Goal: Information Seeking & Learning: Learn about a topic

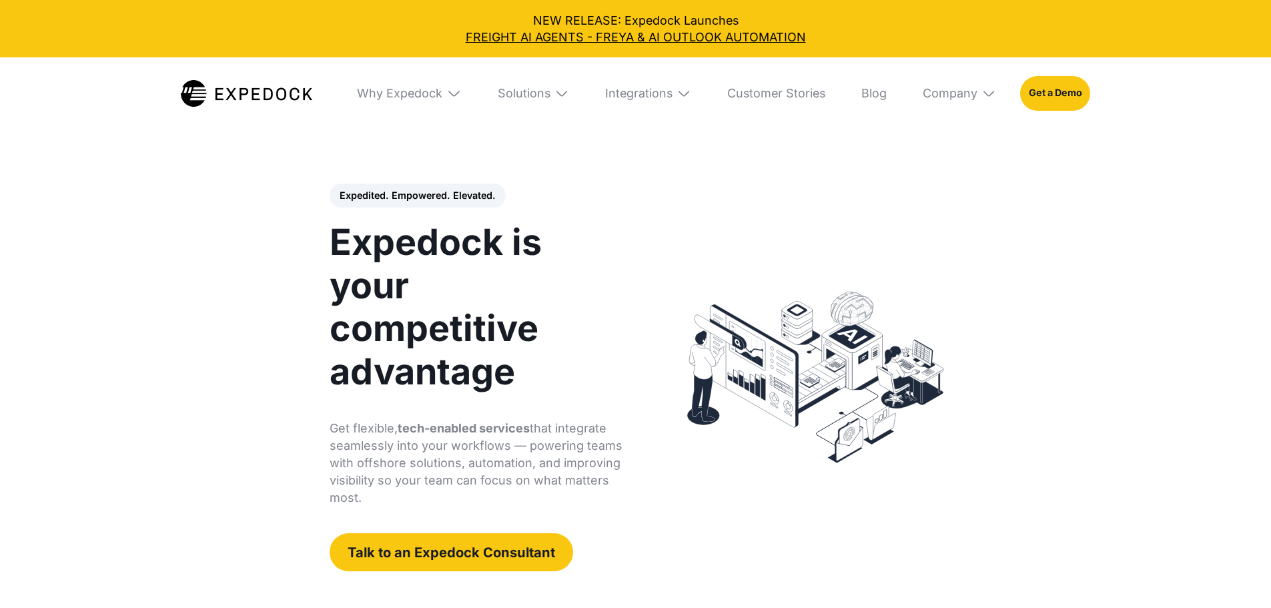
select select
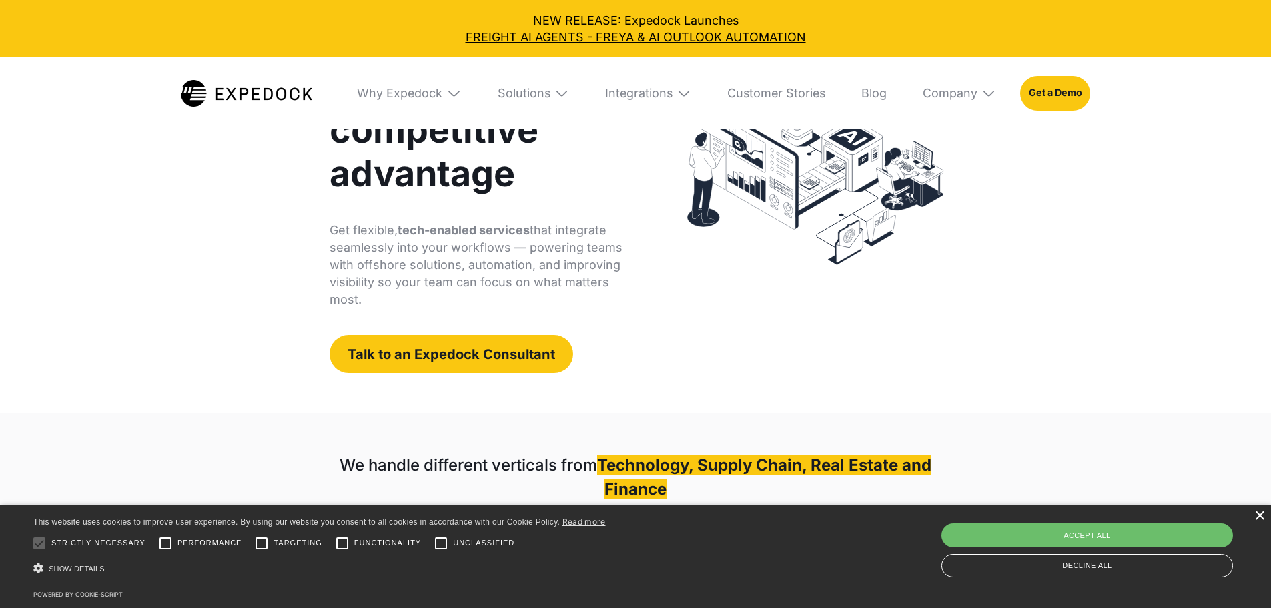
click at [1259, 514] on div "×" at bounding box center [1259, 516] width 10 height 10
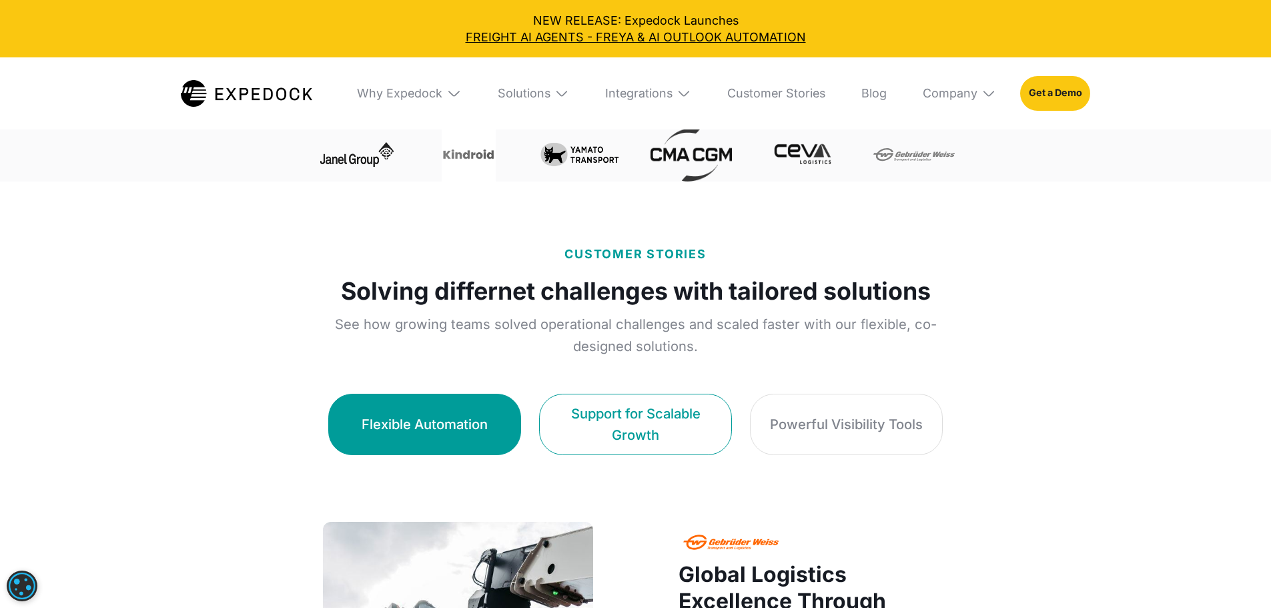
click at [587, 420] on link "Support for Scalable Growth" at bounding box center [635, 424] width 193 height 61
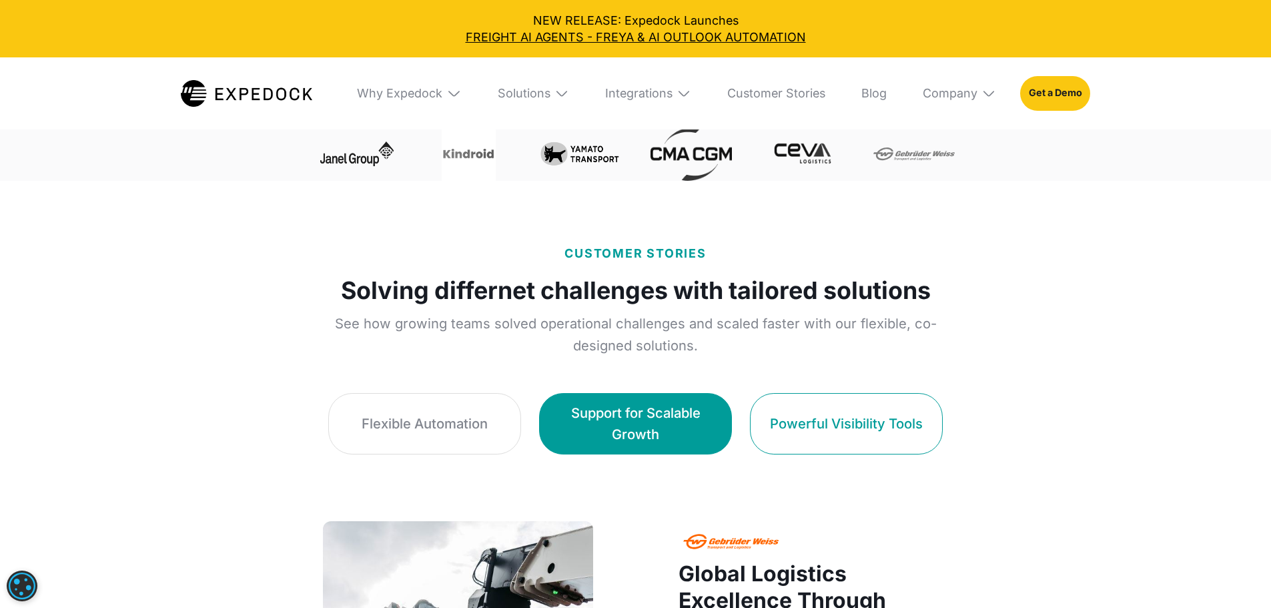
click at [880, 413] on div "Powerful Visibility Tools" at bounding box center [846, 423] width 153 height 21
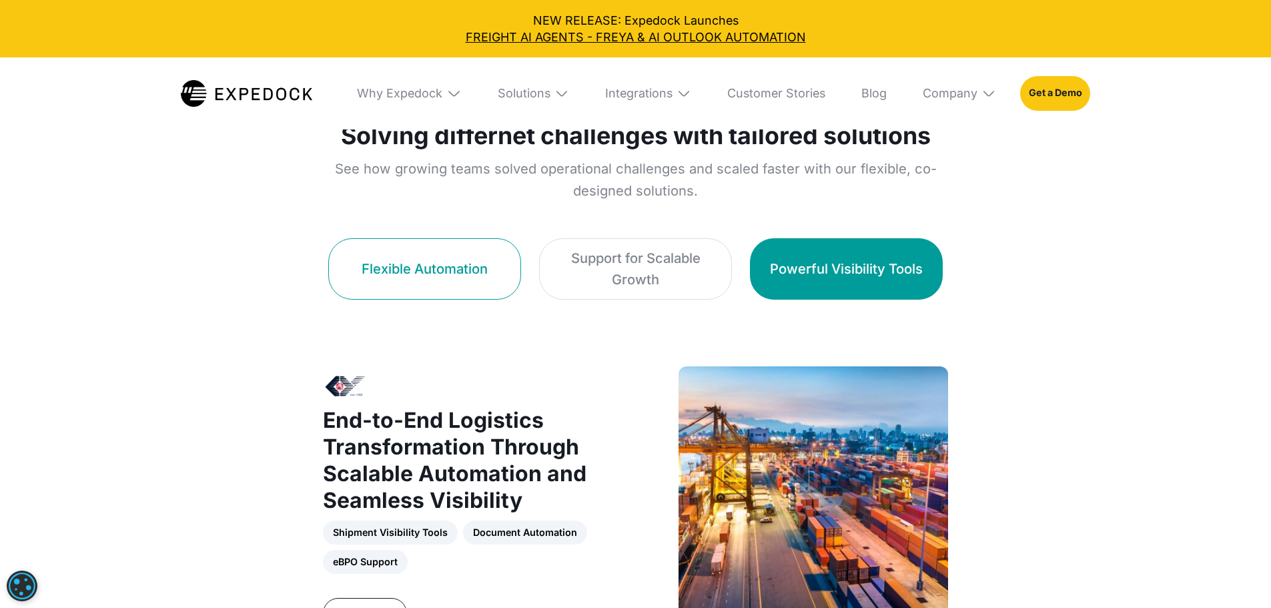
click at [328, 244] on link "Flexible Automation" at bounding box center [424, 268] width 193 height 61
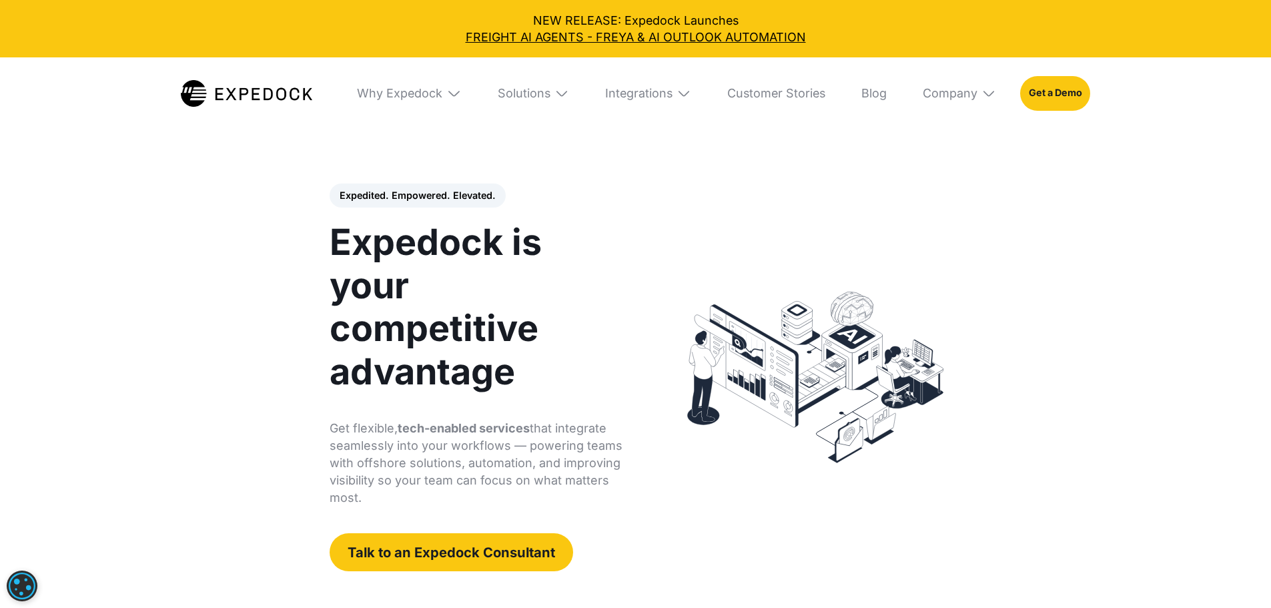
click at [246, 80] on img at bounding box center [246, 93] width 131 height 26
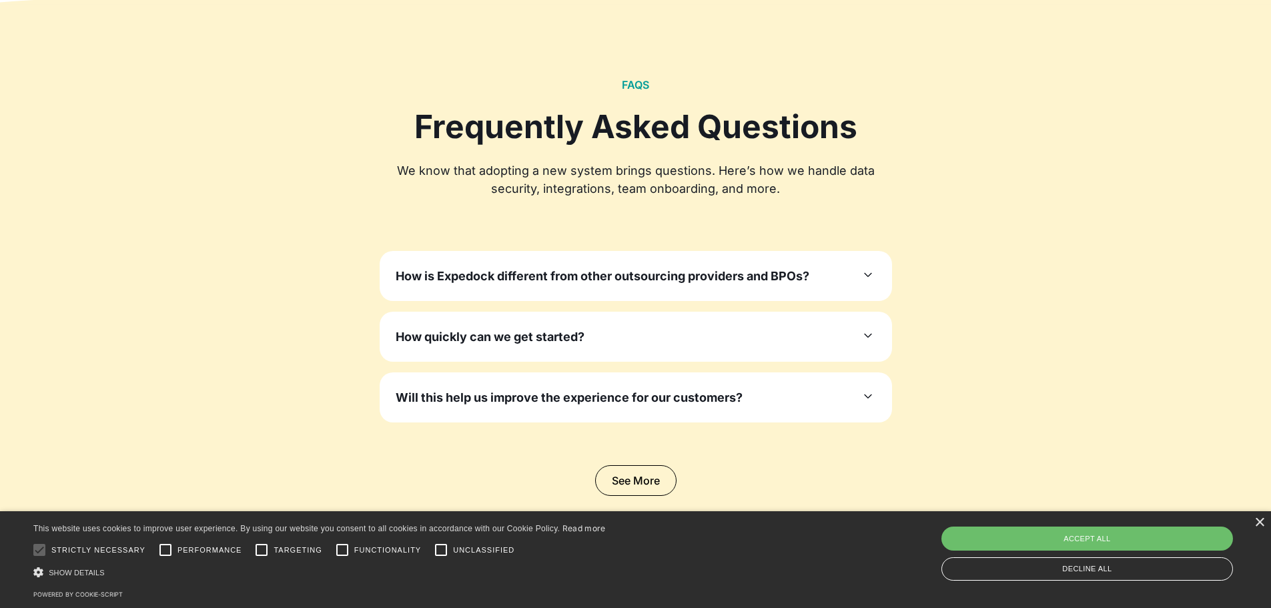
scroll to position [4136, 0]
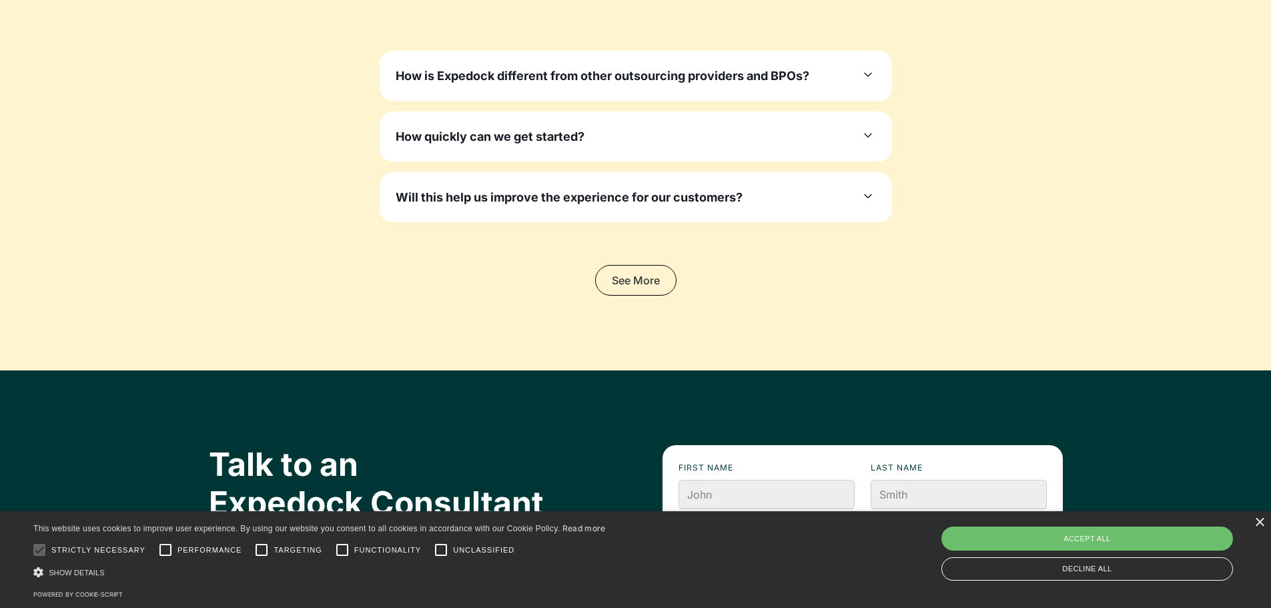
click at [660, 282] on link "See More" at bounding box center [635, 280] width 81 height 31
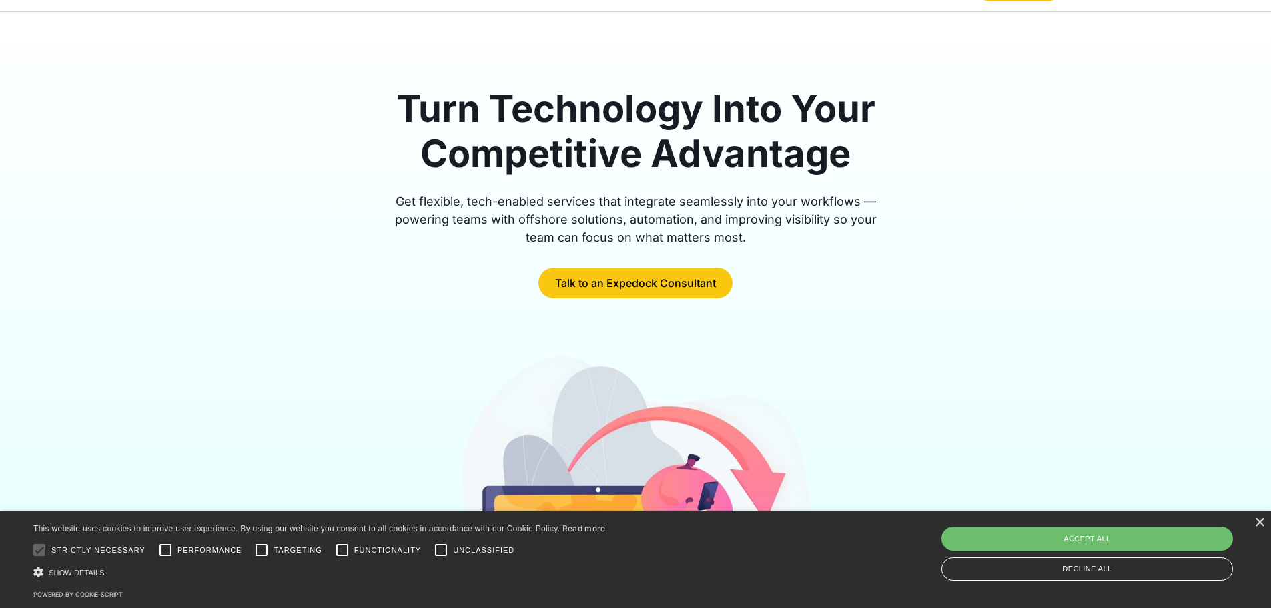
scroll to position [0, 0]
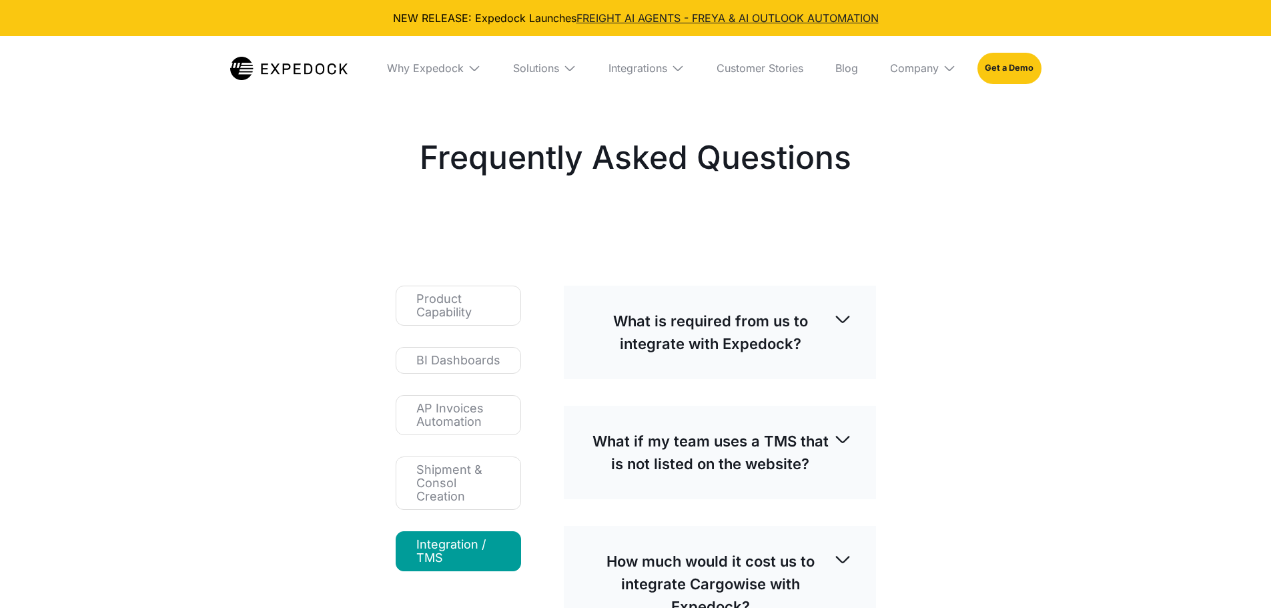
select select
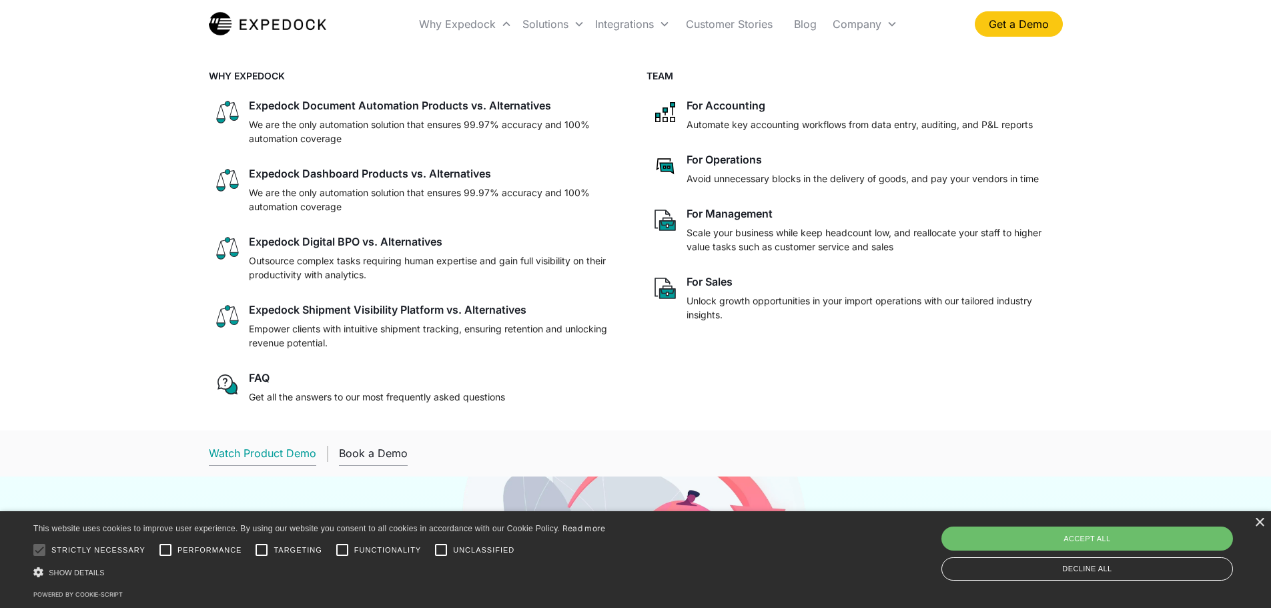
click at [302, 455] on div "Watch Product Demo" at bounding box center [262, 452] width 107 height 13
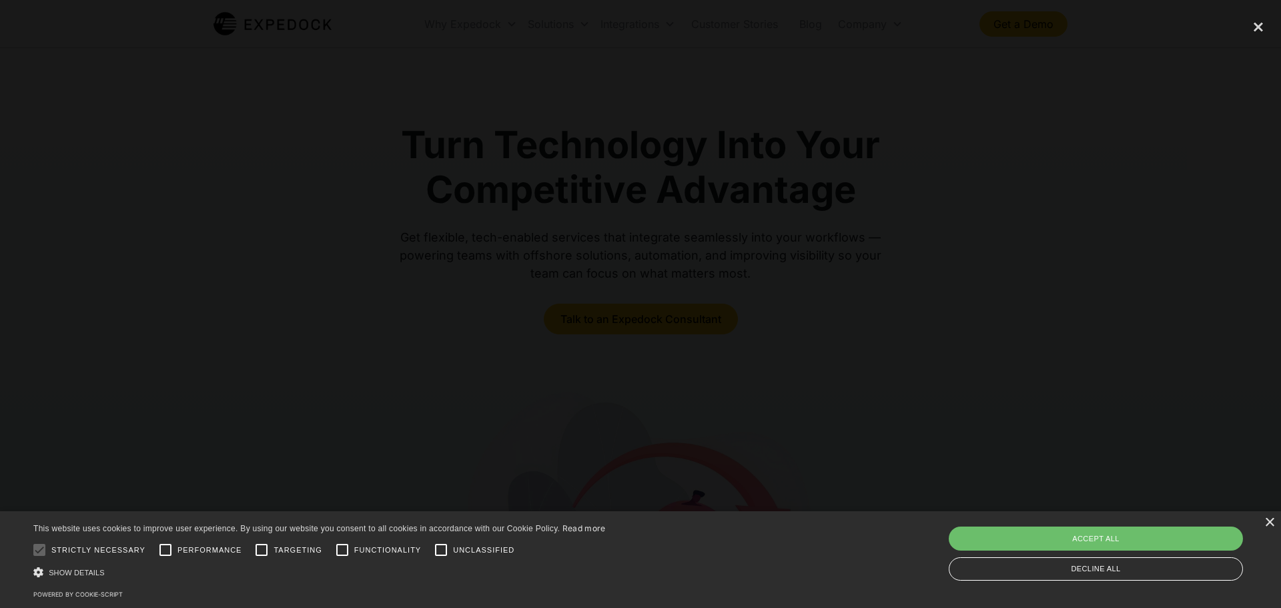
click at [243, 154] on div at bounding box center [640, 304] width 1281 height 584
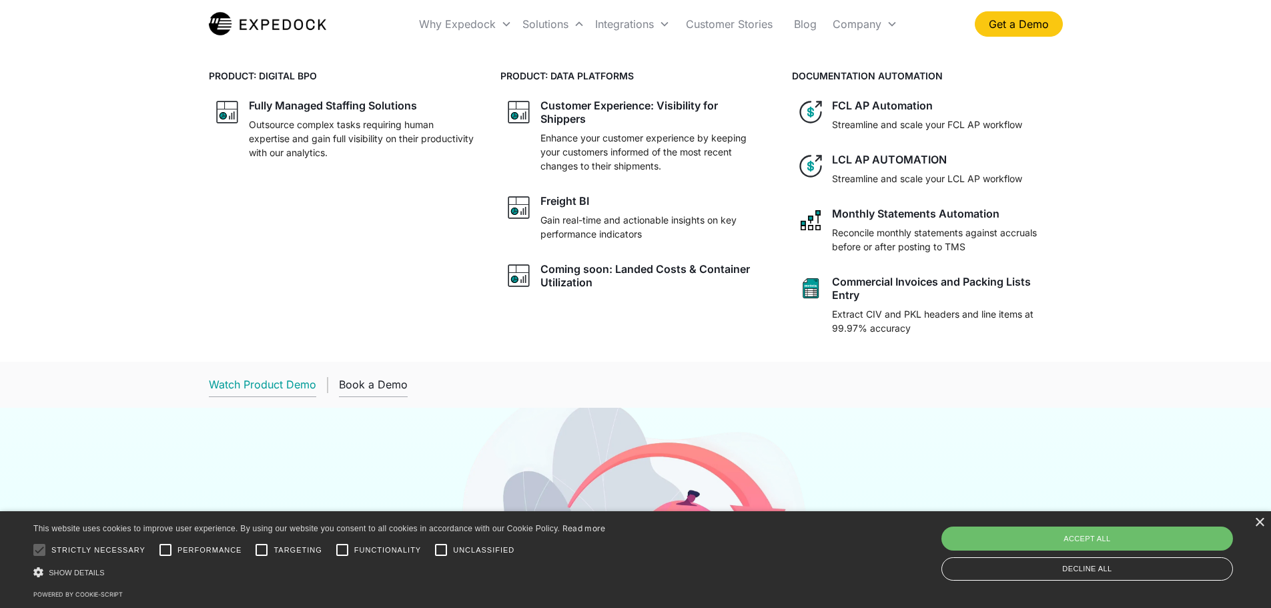
click at [304, 384] on div "Watch Product Demo" at bounding box center [262, 384] width 107 height 13
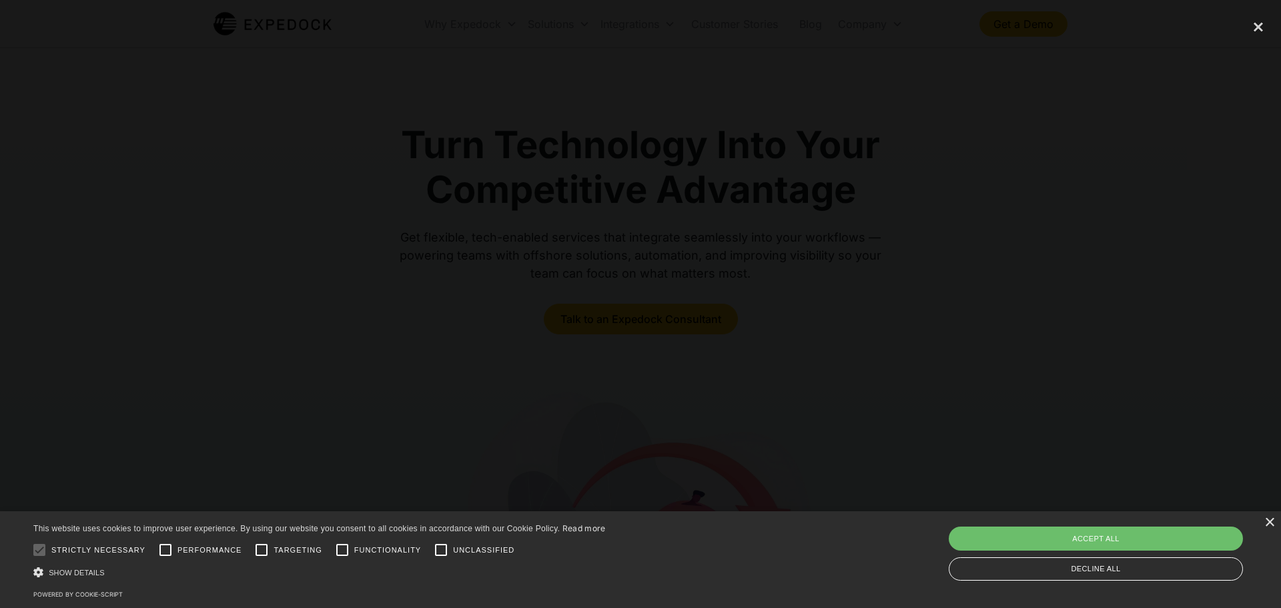
click at [253, 329] on div at bounding box center [640, 304] width 1281 height 584
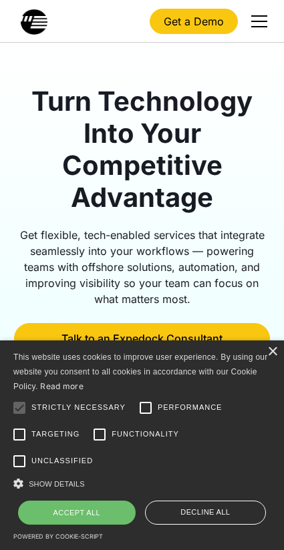
click at [249, 24] on div "menu" at bounding box center [259, 21] width 32 height 32
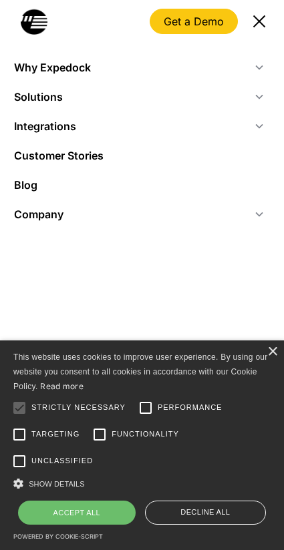
click at [248, 73] on div "Why Expedock" at bounding box center [142, 67] width 256 height 29
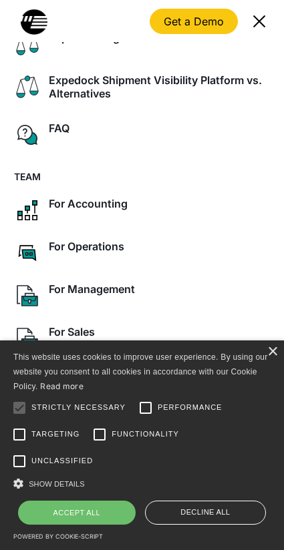
scroll to position [189, 0]
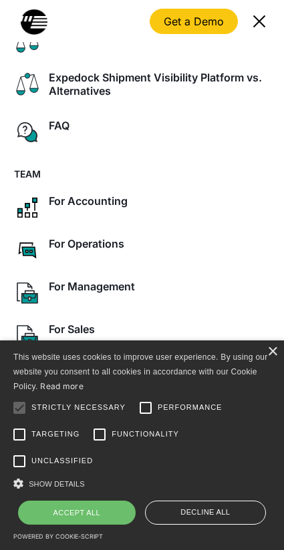
click at [259, 31] on div "menu" at bounding box center [259, 21] width 32 height 32
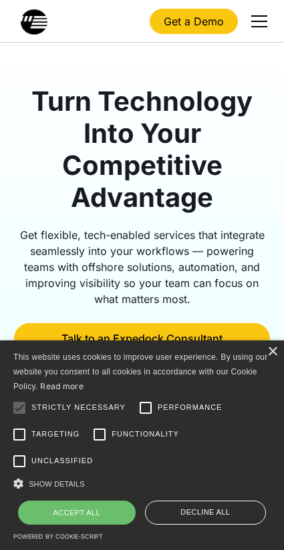
click at [260, 28] on div "menu" at bounding box center [259, 21] width 32 height 32
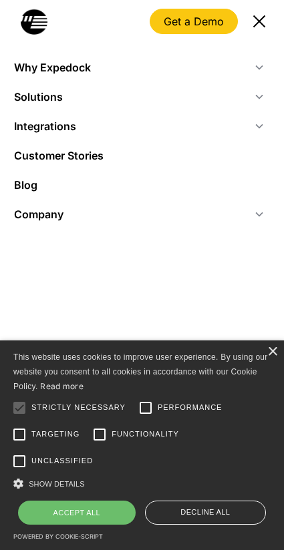
click at [254, 96] on icon at bounding box center [259, 96] width 11 height 11
click at [252, 104] on div "Solutions" at bounding box center [142, 96] width 256 height 29
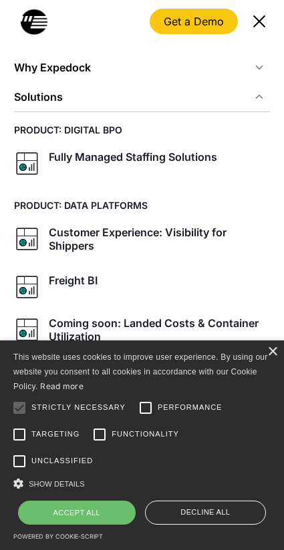
click at [272, 384] on div "× This website uses cookies to improve user experience. By using our website yo…" at bounding box center [142, 444] width 284 height 209
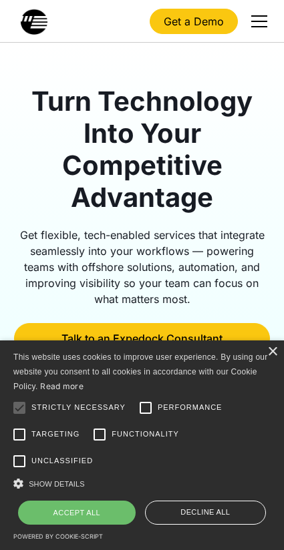
click at [267, 388] on div "This website uses cookies to improve user experience. By using our website you …" at bounding box center [141, 372] width 257 height 44
click at [270, 357] on div "×" at bounding box center [272, 352] width 10 height 10
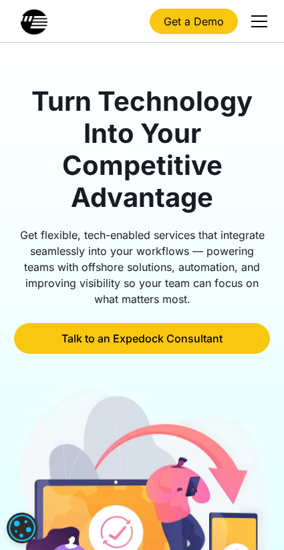
click at [266, 31] on div "menu" at bounding box center [259, 21] width 32 height 32
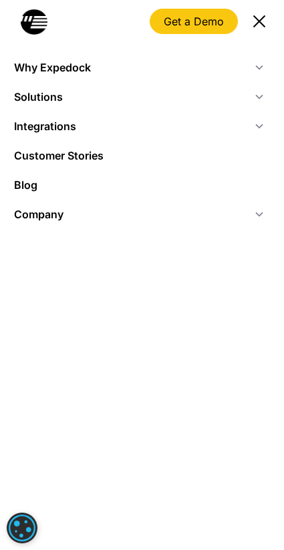
click at [207, 128] on div "Integrations" at bounding box center [142, 125] width 256 height 29
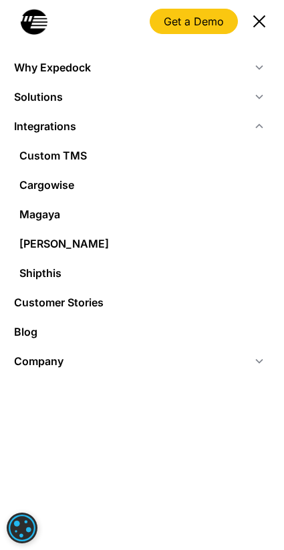
click at [213, 91] on div "Solutions" at bounding box center [142, 96] width 256 height 29
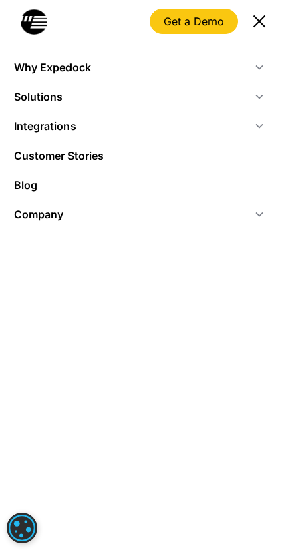
click at [213, 91] on div "Solutions" at bounding box center [142, 96] width 256 height 29
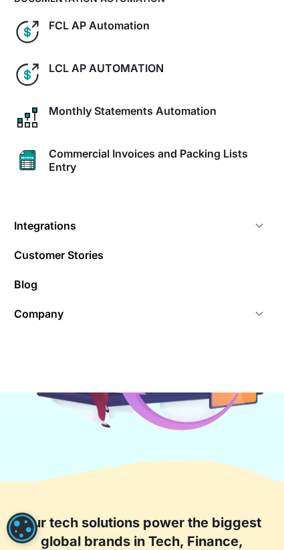
scroll to position [200, 0]
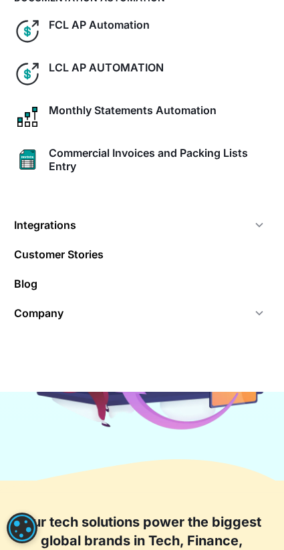
click at [199, 324] on div "Company" at bounding box center [142, 312] width 256 height 29
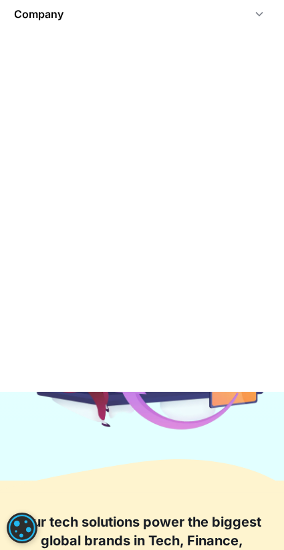
scroll to position [184, 0]
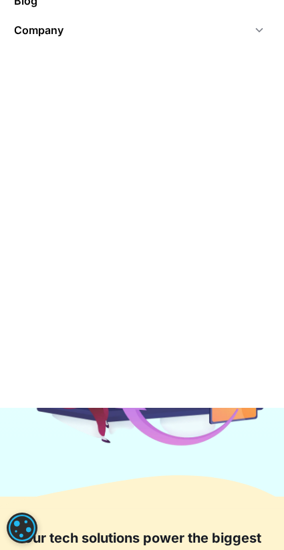
click at [177, 39] on div "Company" at bounding box center [142, 29] width 256 height 29
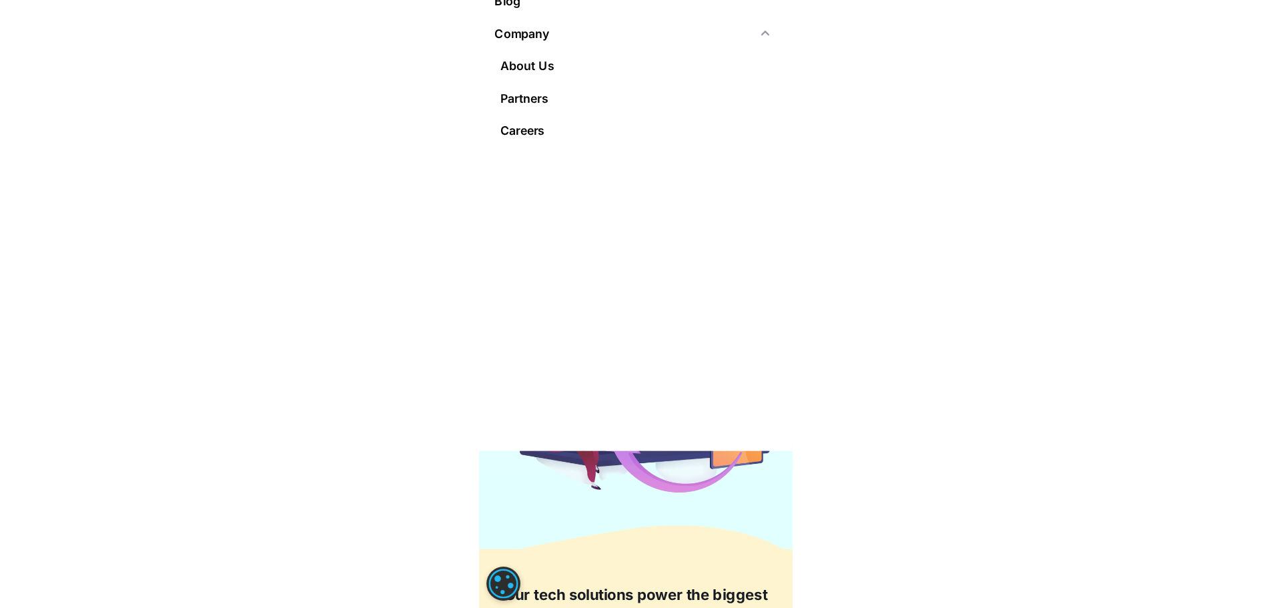
scroll to position [0, 0]
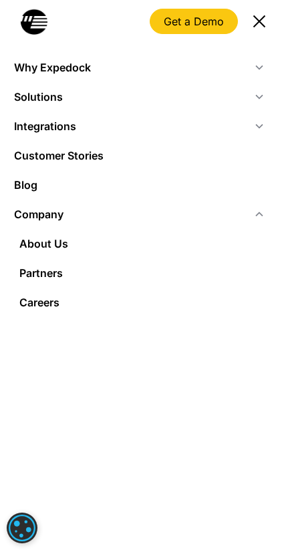
click at [259, 21] on div "menu" at bounding box center [259, 21] width 12 height 12
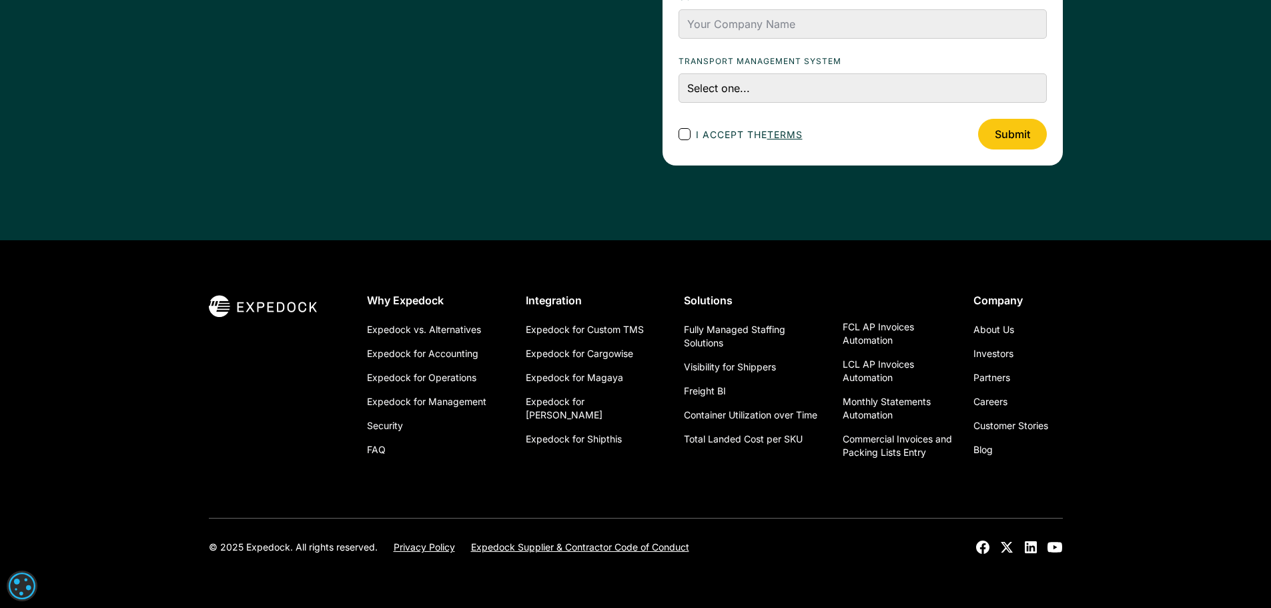
scroll to position [4737, 0]
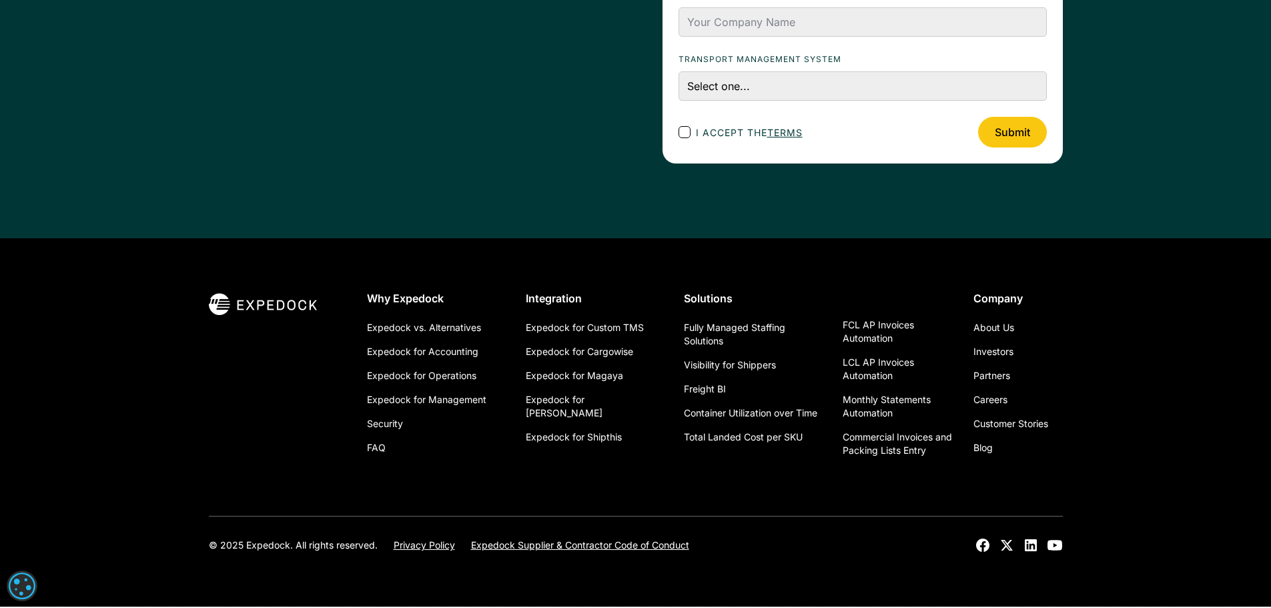
click at [1055, 544] on icon at bounding box center [1054, 545] width 15 height 10
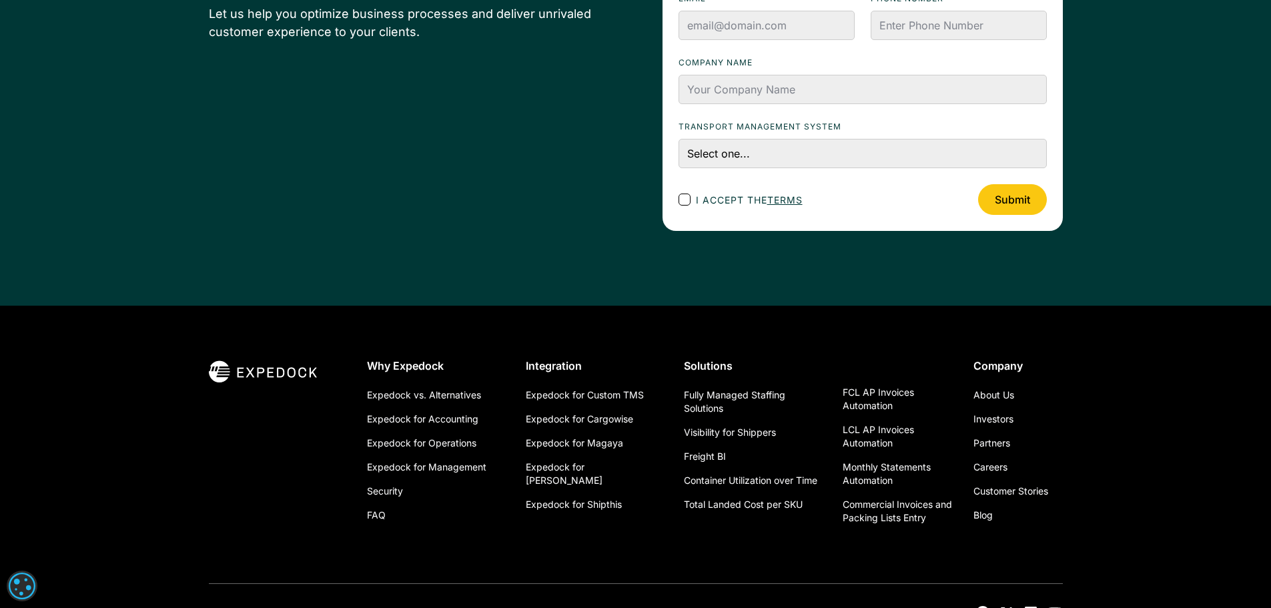
scroll to position [4670, 0]
click at [235, 365] on img at bounding box center [269, 370] width 120 height 25
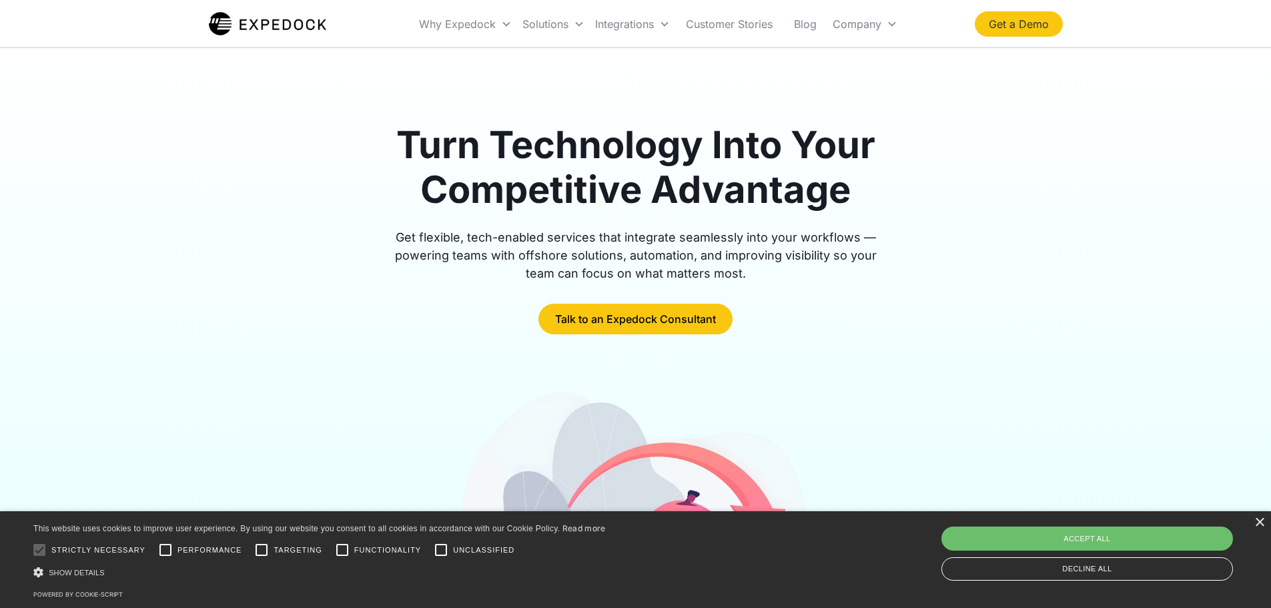
click at [996, 23] on link "Get a Demo" at bounding box center [1019, 23] width 88 height 25
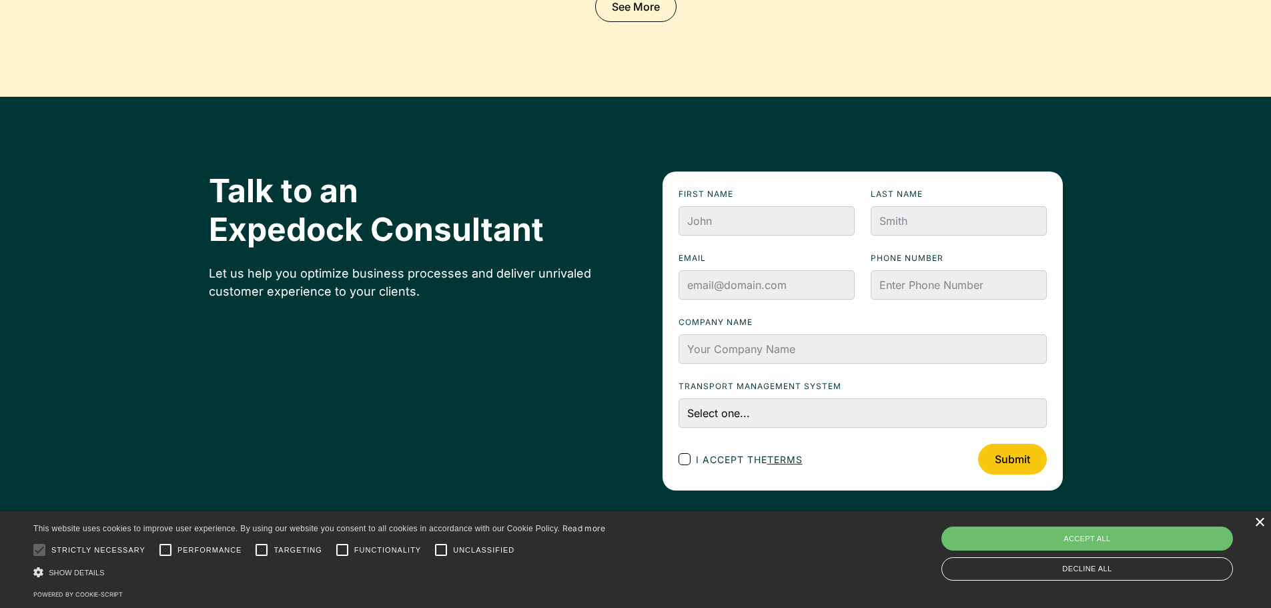
click at [1258, 524] on div "×" at bounding box center [1259, 523] width 10 height 10
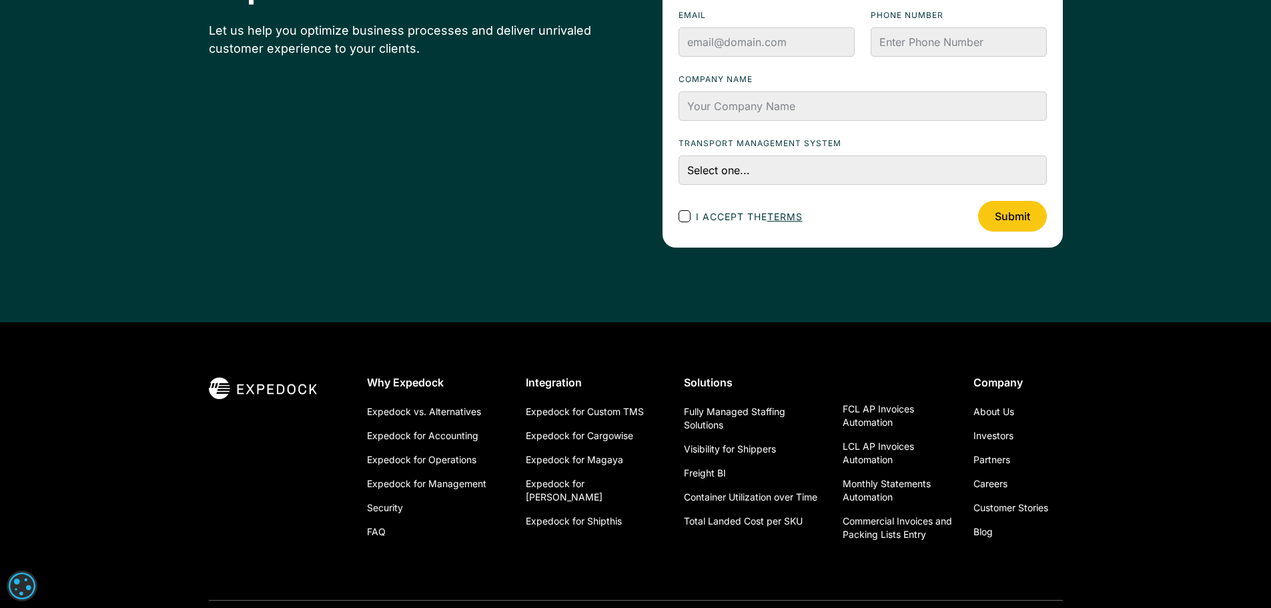
scroll to position [4682, 0]
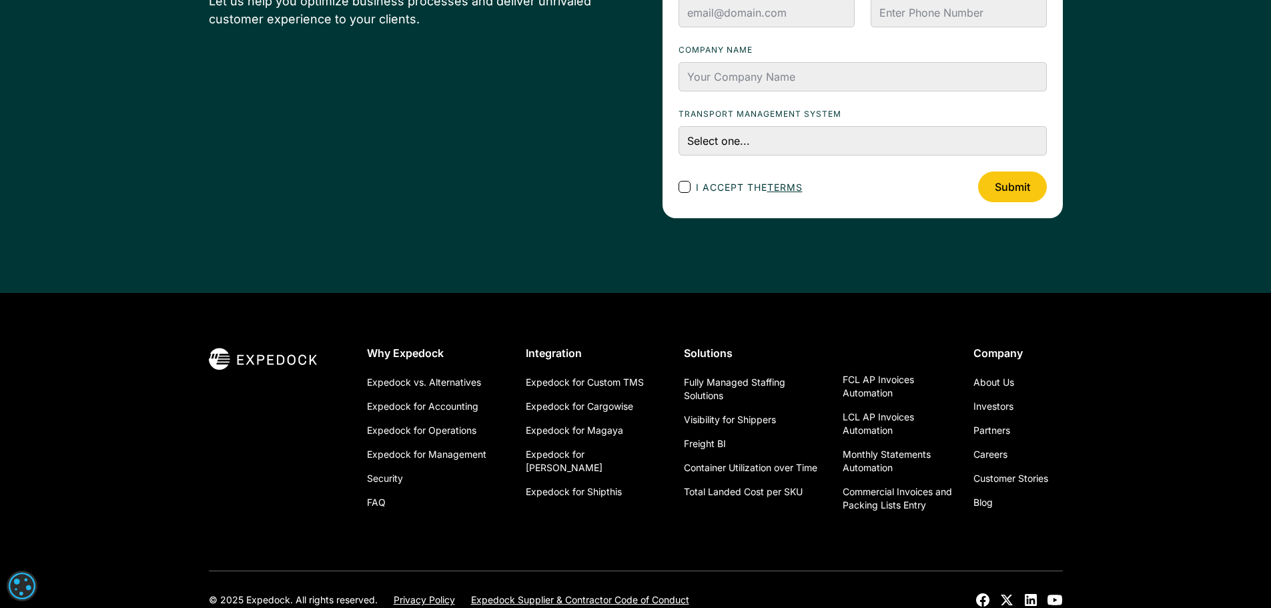
click at [997, 187] on input "Submit" at bounding box center [1012, 186] width 69 height 31
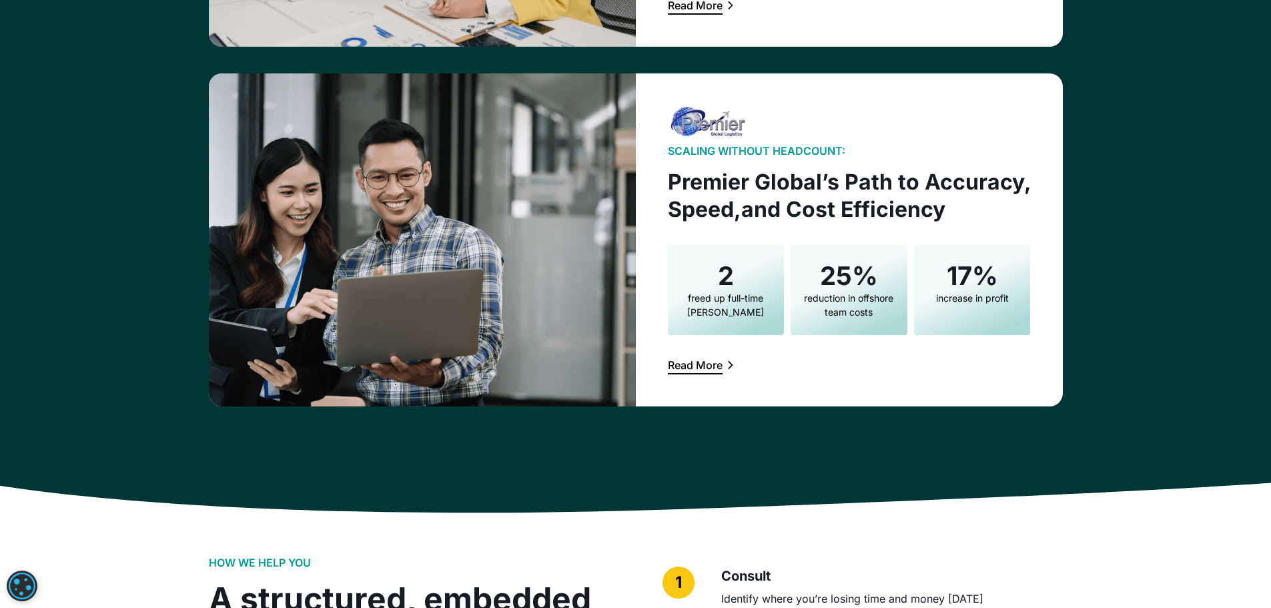
scroll to position [2749, 0]
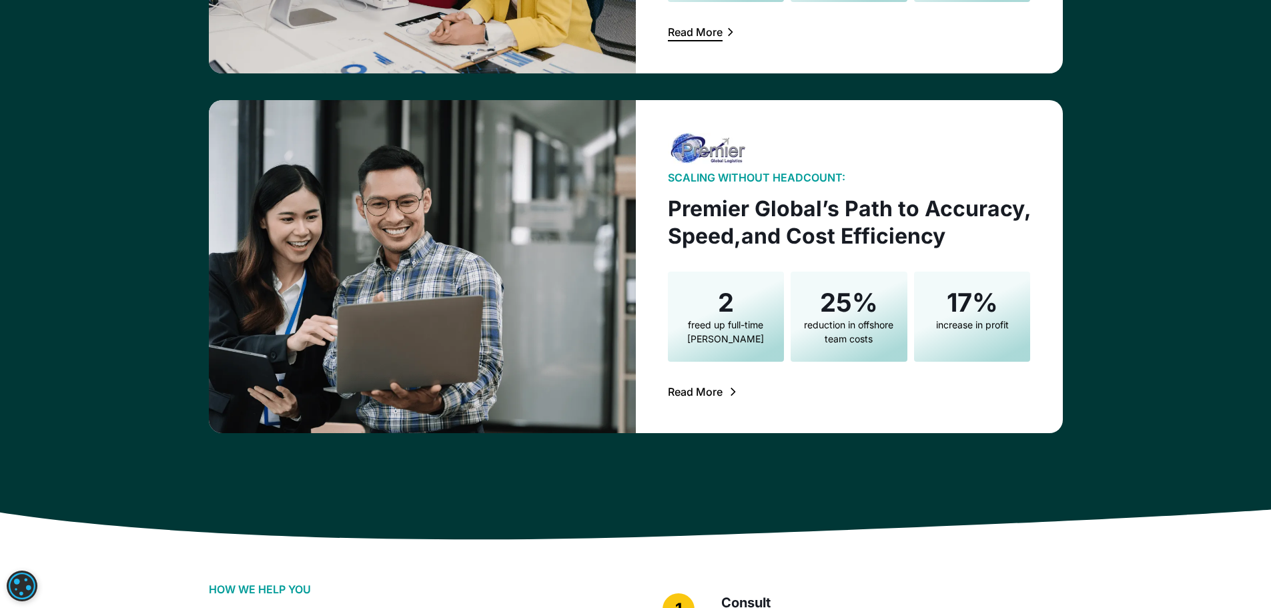
click at [692, 390] on div "Read More" at bounding box center [695, 391] width 55 height 11
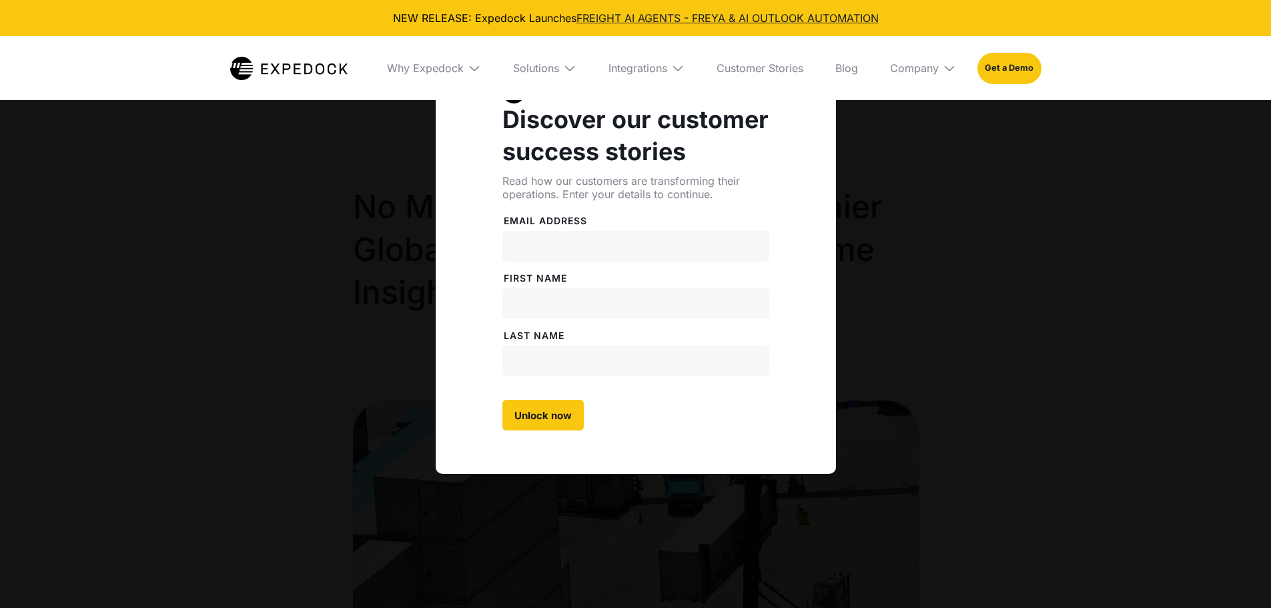
select select
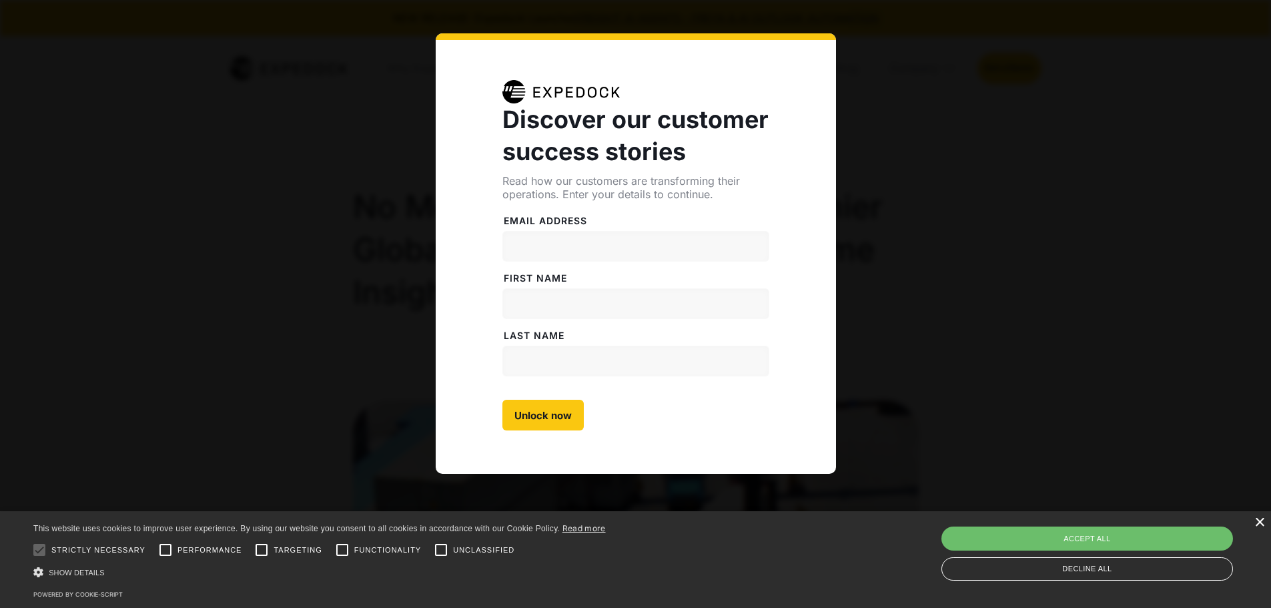
click at [1264, 520] on div "×" at bounding box center [1259, 523] width 10 height 10
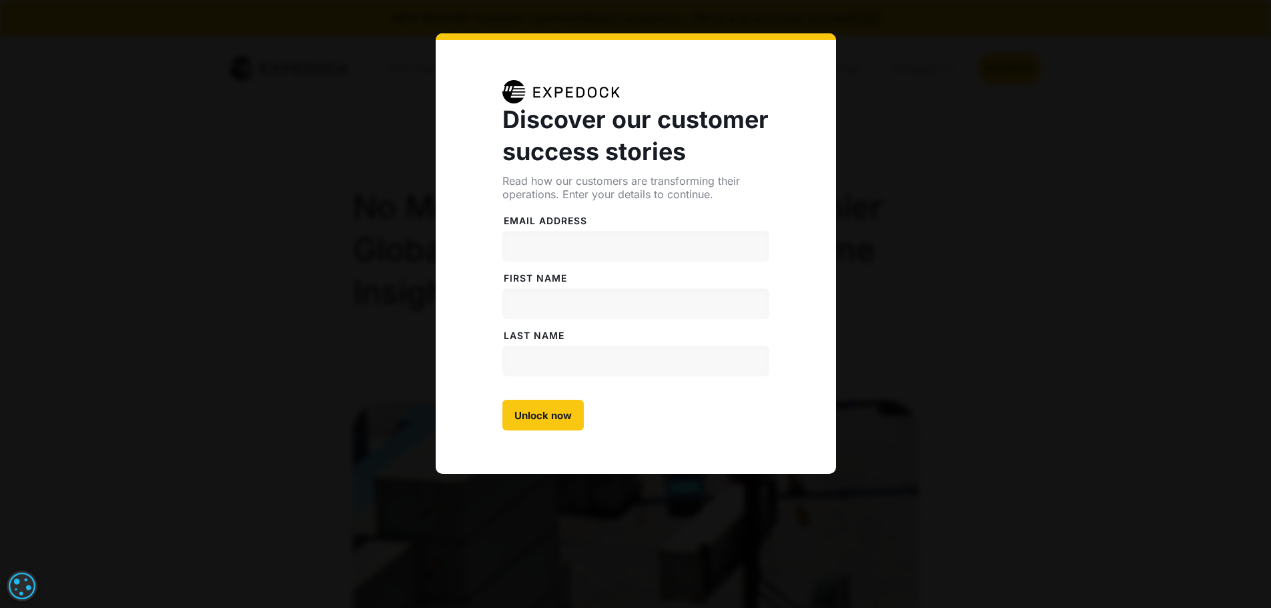
click at [1069, 428] on div "Discover our customer success stories Read how our customers are transforming t…" at bounding box center [635, 304] width 1271 height 608
click at [268, 108] on div "Discover our customer success stories Read how our customers are transforming t…" at bounding box center [635, 304] width 1271 height 608
click at [992, 81] on div "Discover our customer success stories Read how our customers are transforming t…" at bounding box center [635, 304] width 1271 height 608
click at [977, 172] on div "Discover our customer success stories Read how our customers are transforming t…" at bounding box center [635, 304] width 1271 height 608
click at [340, 332] on div "Discover our customer success stories Read how our customers are transforming t…" at bounding box center [635, 304] width 1271 height 608
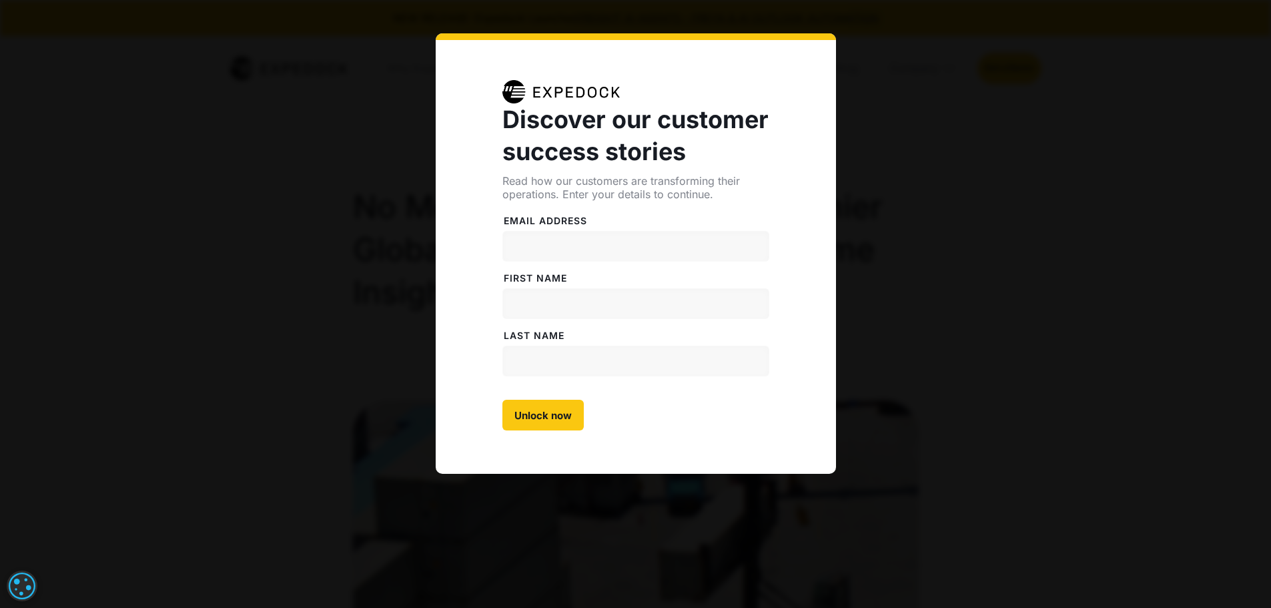
click at [302, 350] on div "Discover our customer success stories Read how our customers are transforming t…" at bounding box center [635, 304] width 1271 height 608
